Goal: Task Accomplishment & Management: Use online tool/utility

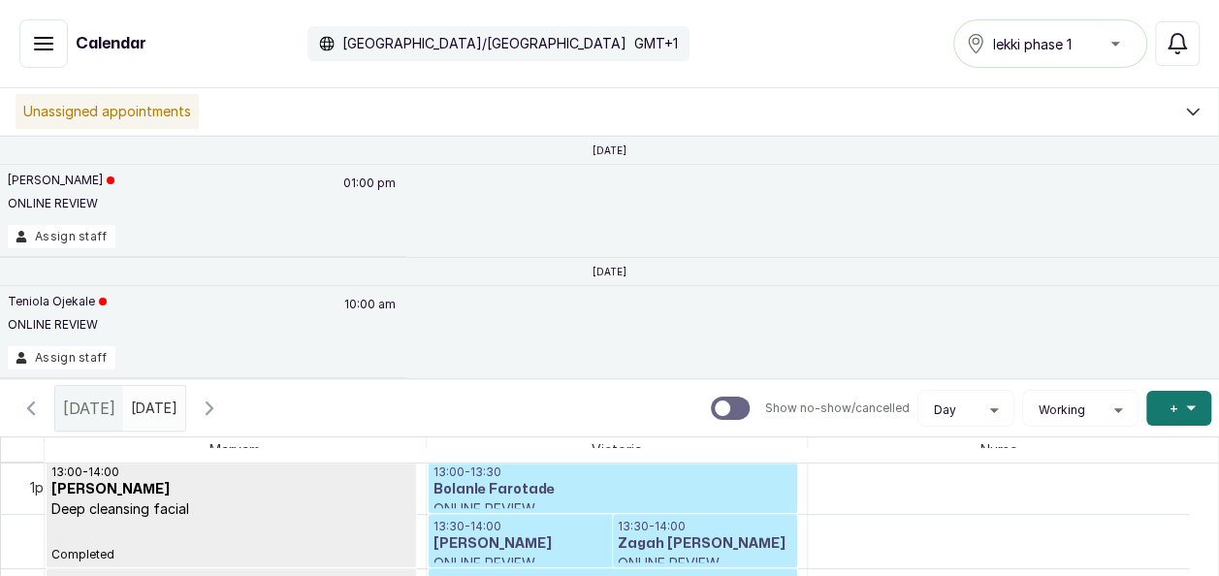
click at [25, 398] on icon "button" at bounding box center [30, 408] width 23 height 23
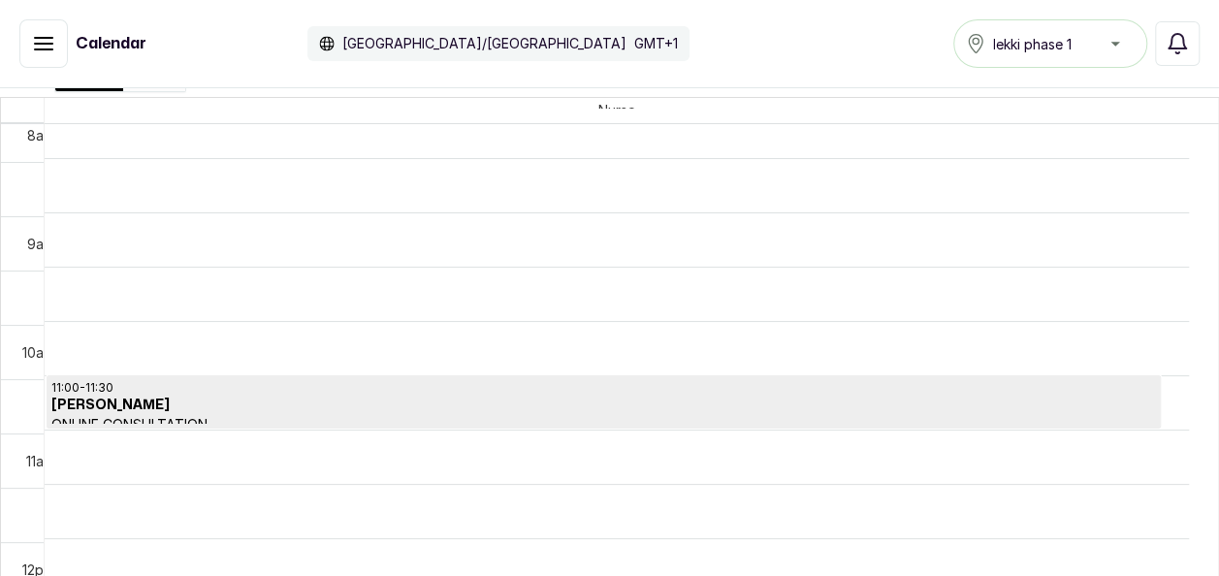
scroll to position [1002, 0]
